Goal: Entertainment & Leisure: Consume media (video, audio)

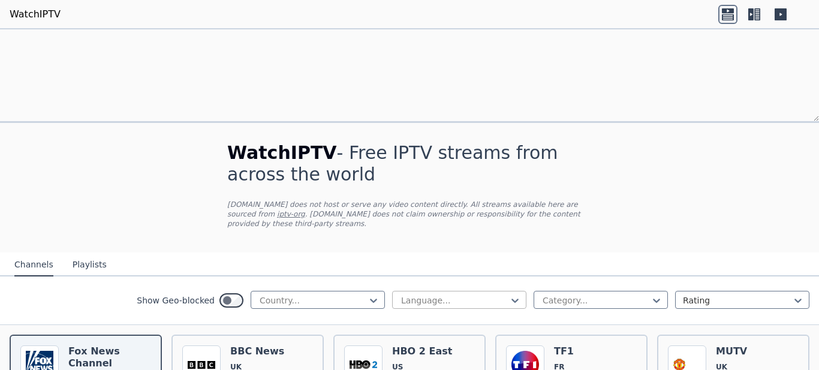
click at [466, 295] on div at bounding box center [454, 301] width 109 height 12
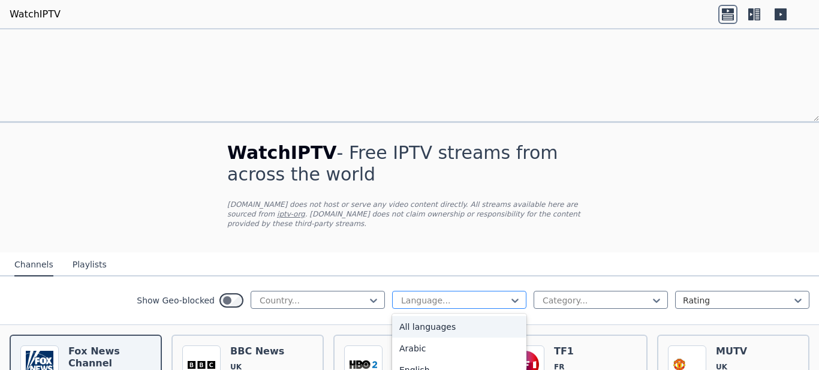
scroll to position [37, 0]
click at [422, 338] on div "Arabic" at bounding box center [459, 349] width 134 height 22
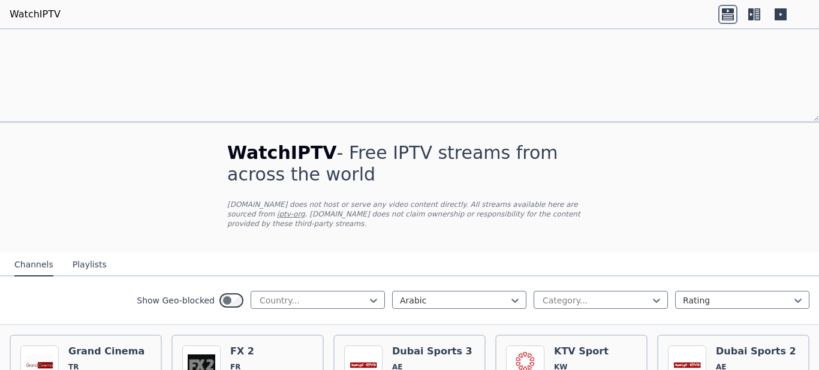
scroll to position [618, 0]
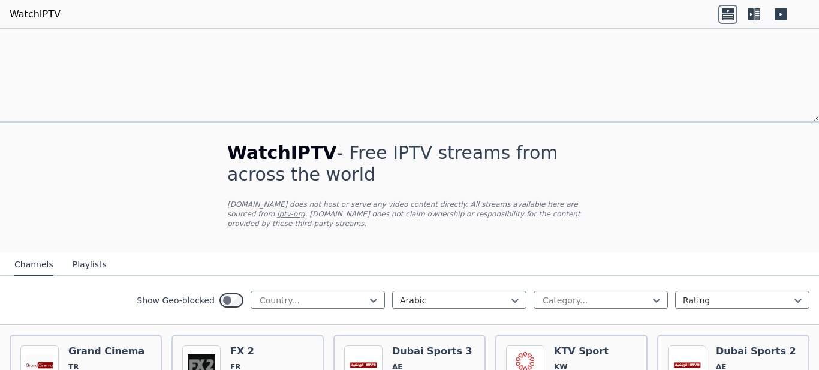
scroll to position [0, 0]
click at [656, 295] on icon at bounding box center [657, 301] width 12 height 12
type input "**"
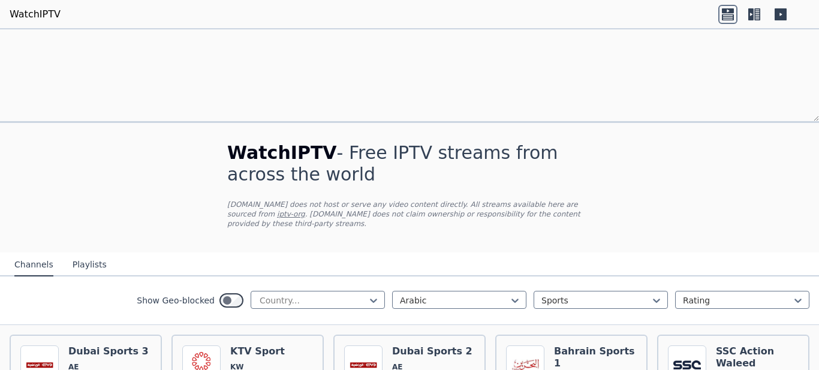
click at [103, 277] on div "Show Geo-blocked Country... Arabic Sports Rating" at bounding box center [409, 301] width 819 height 49
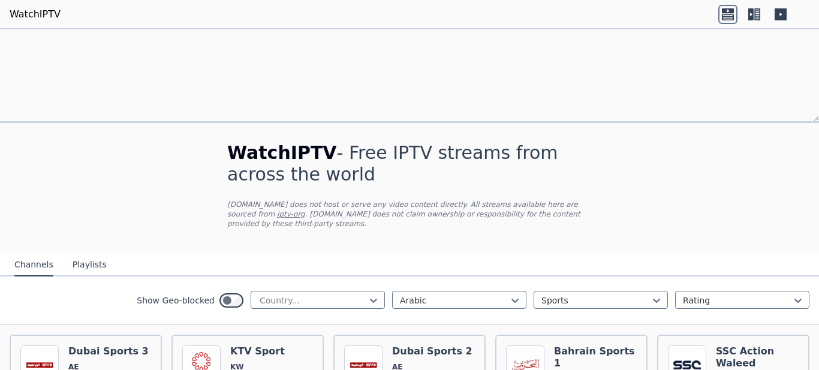
click at [88, 254] on button "Playlists" at bounding box center [90, 265] width 34 height 23
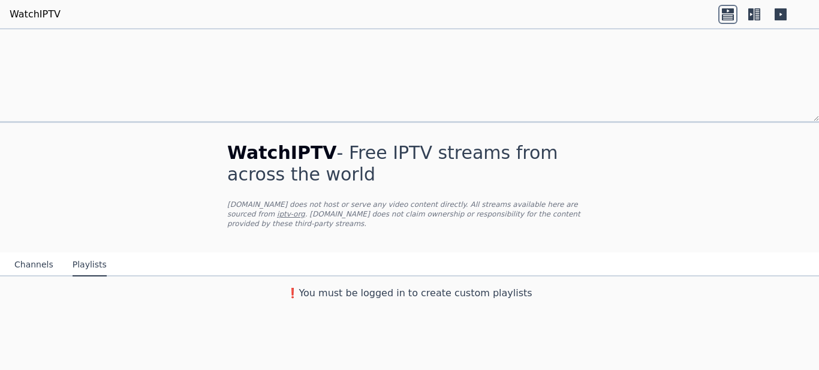
click at [451, 286] on h3 "❗️You must be logged in to create custom playlists" at bounding box center [409, 293] width 403 height 14
click at [277, 210] on link "iptv-org" at bounding box center [291, 214] width 28 height 8
